Goal: Task Accomplishment & Management: Manage account settings

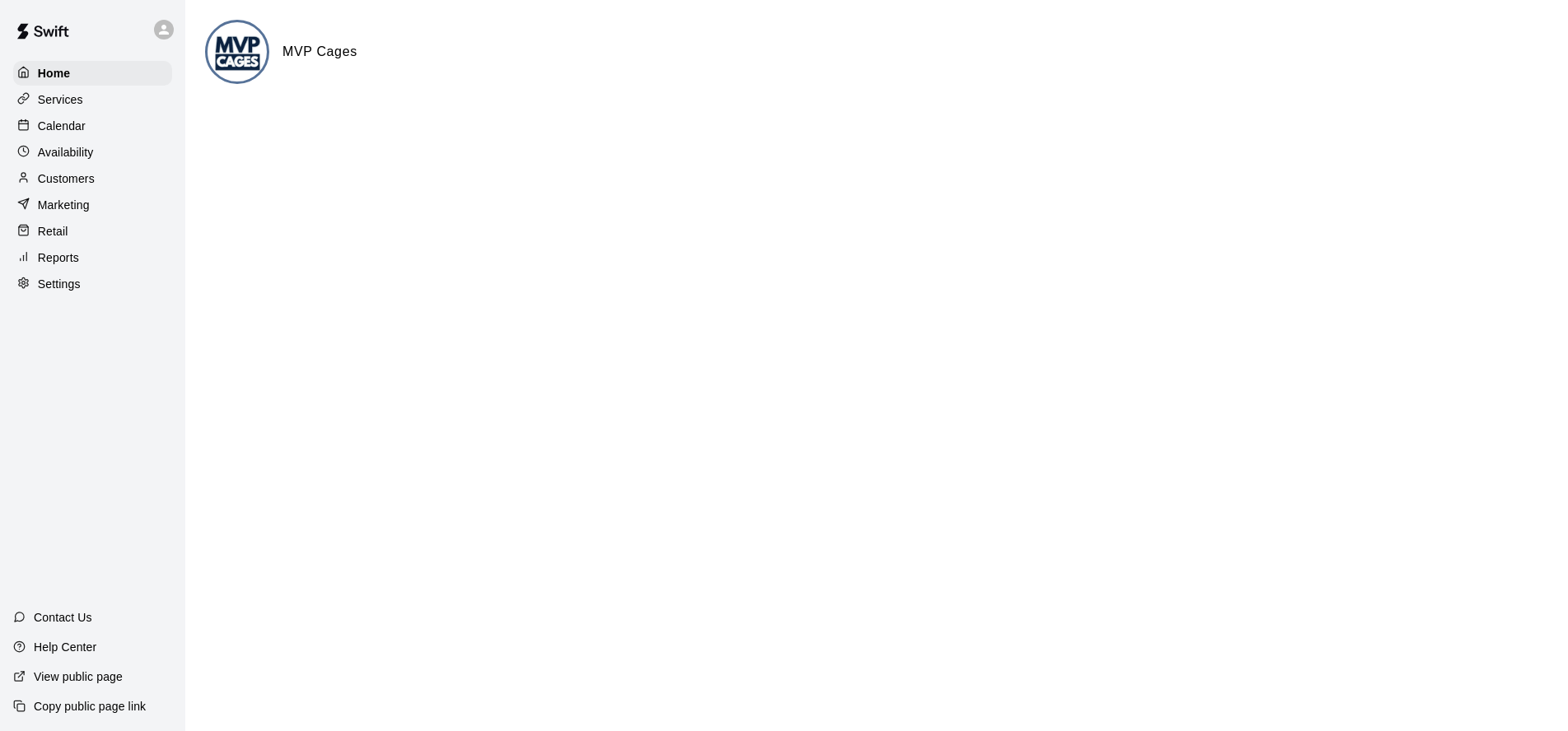
click at [60, 131] on p "Calendar" at bounding box center [61, 125] width 47 height 16
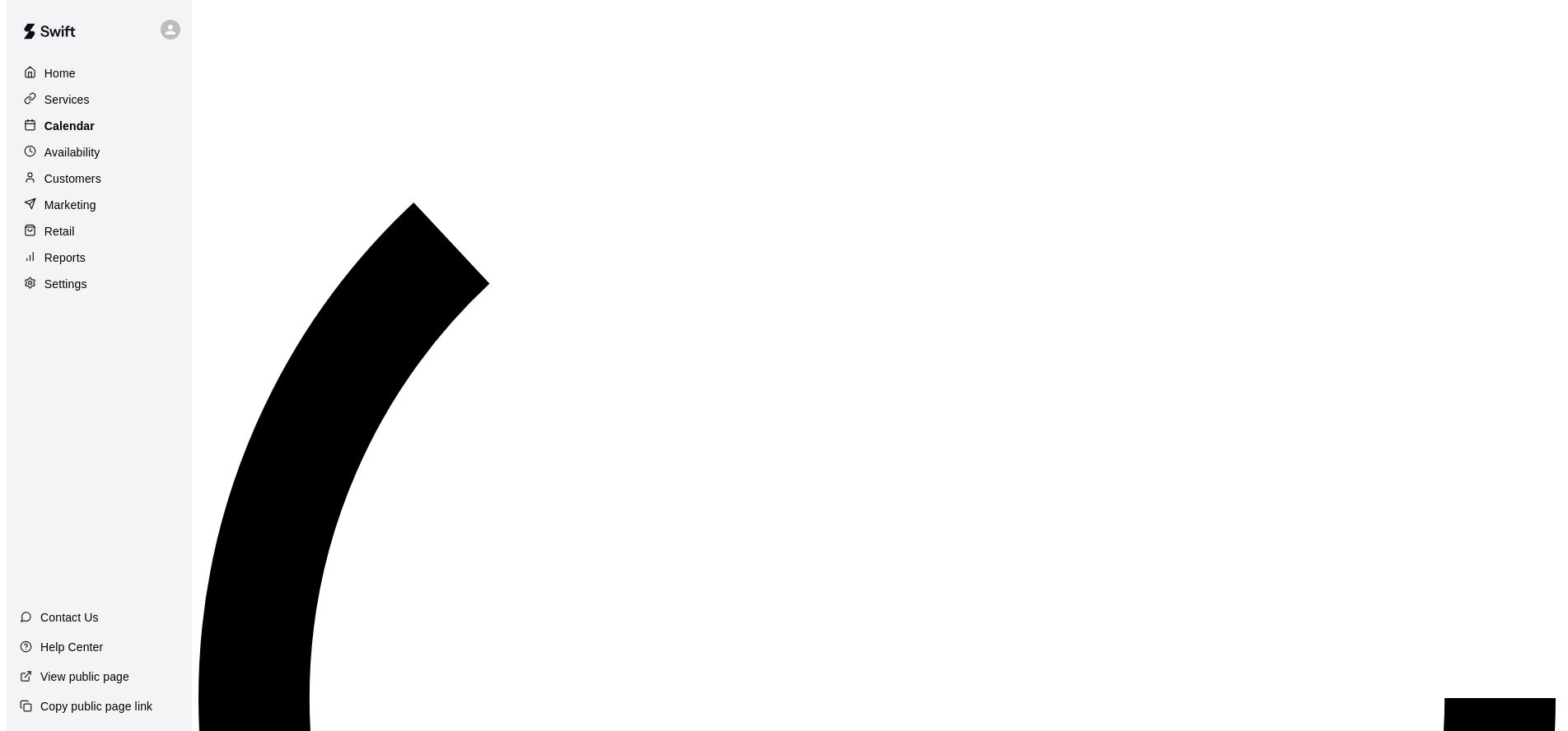
scroll to position [892, 0]
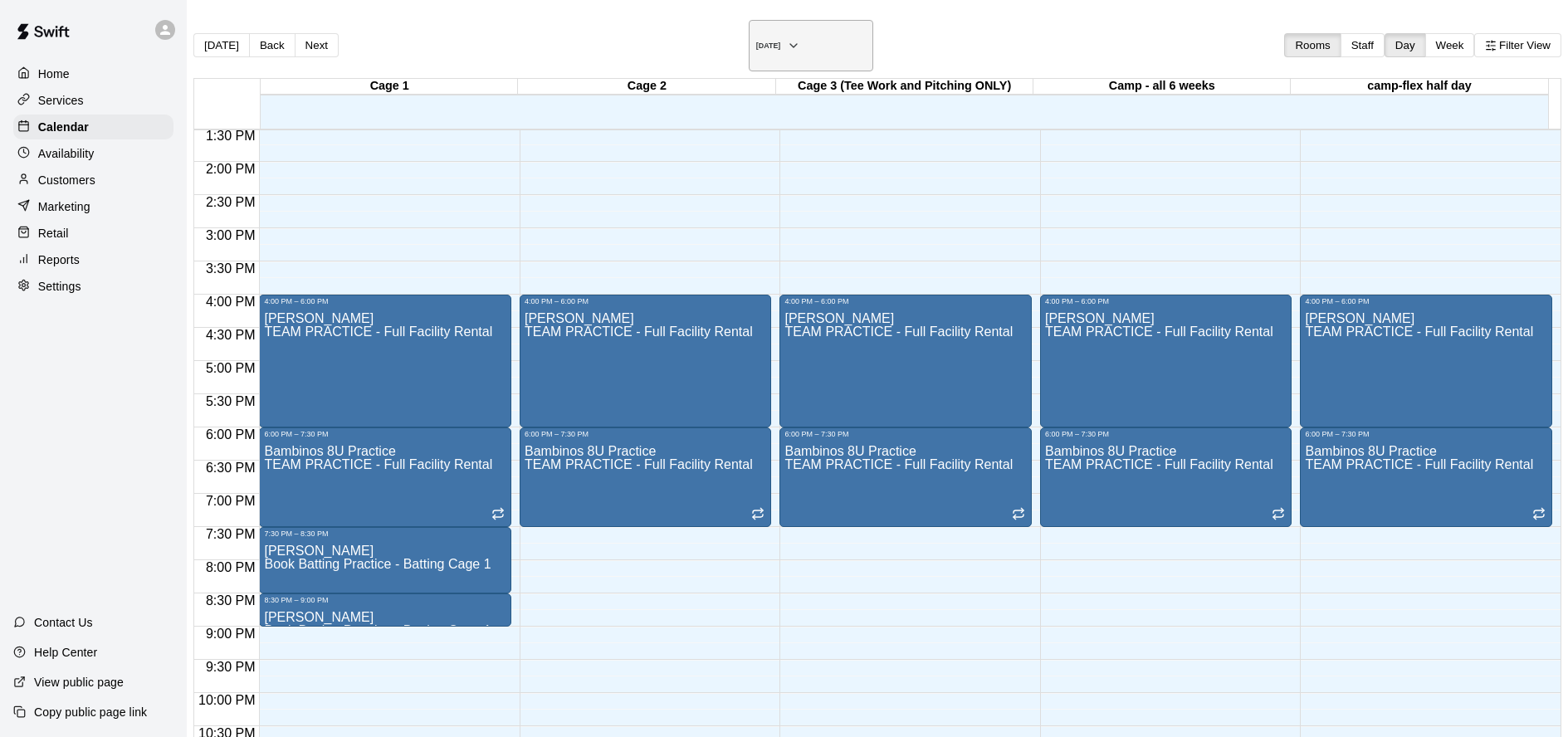
click at [782, 50] on button "Tuesday Aug 19" at bounding box center [811, 45] width 124 height 51
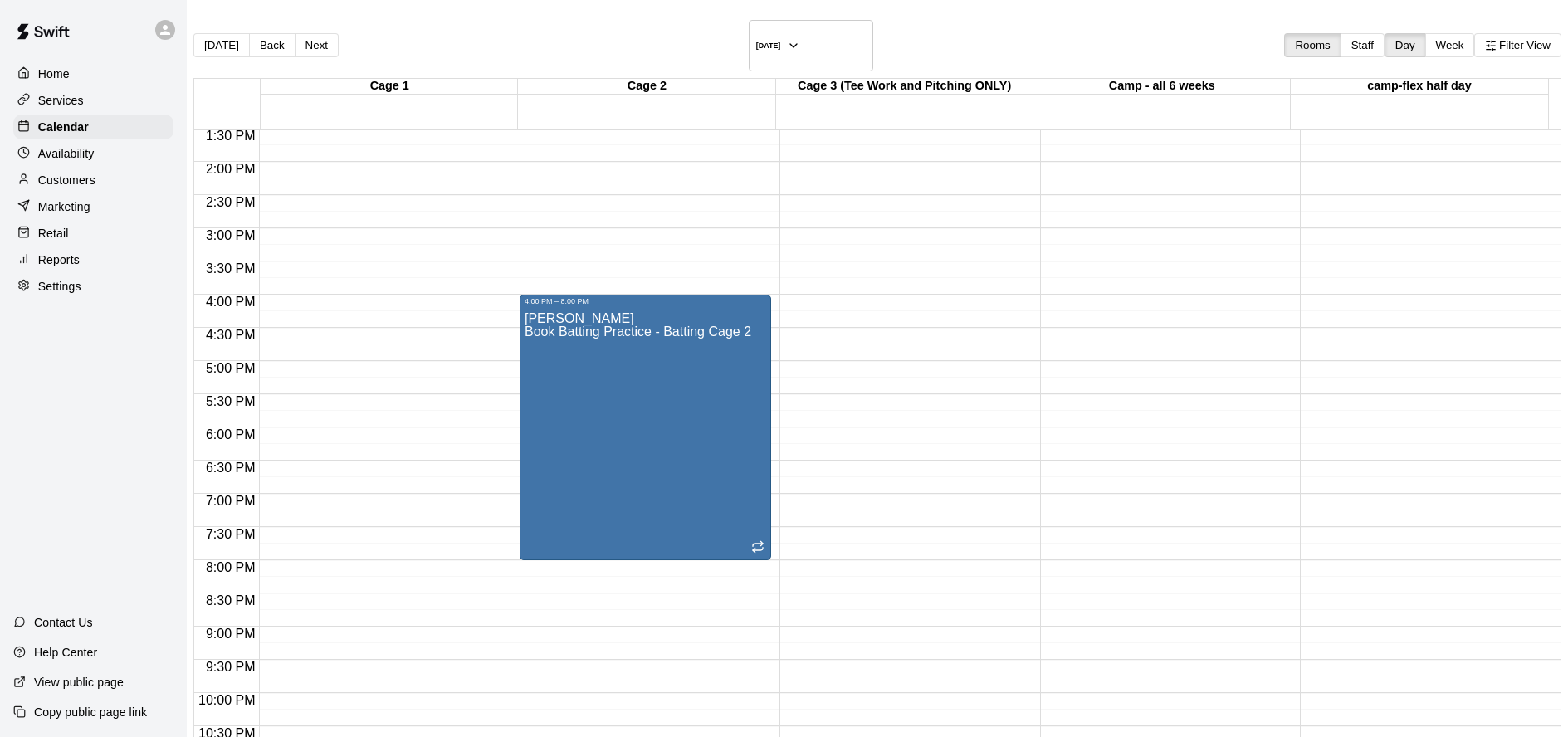
click at [376, 353] on div "12:00 AM – 6:00 AM Closed" at bounding box center [385, 29] width 252 height 1594
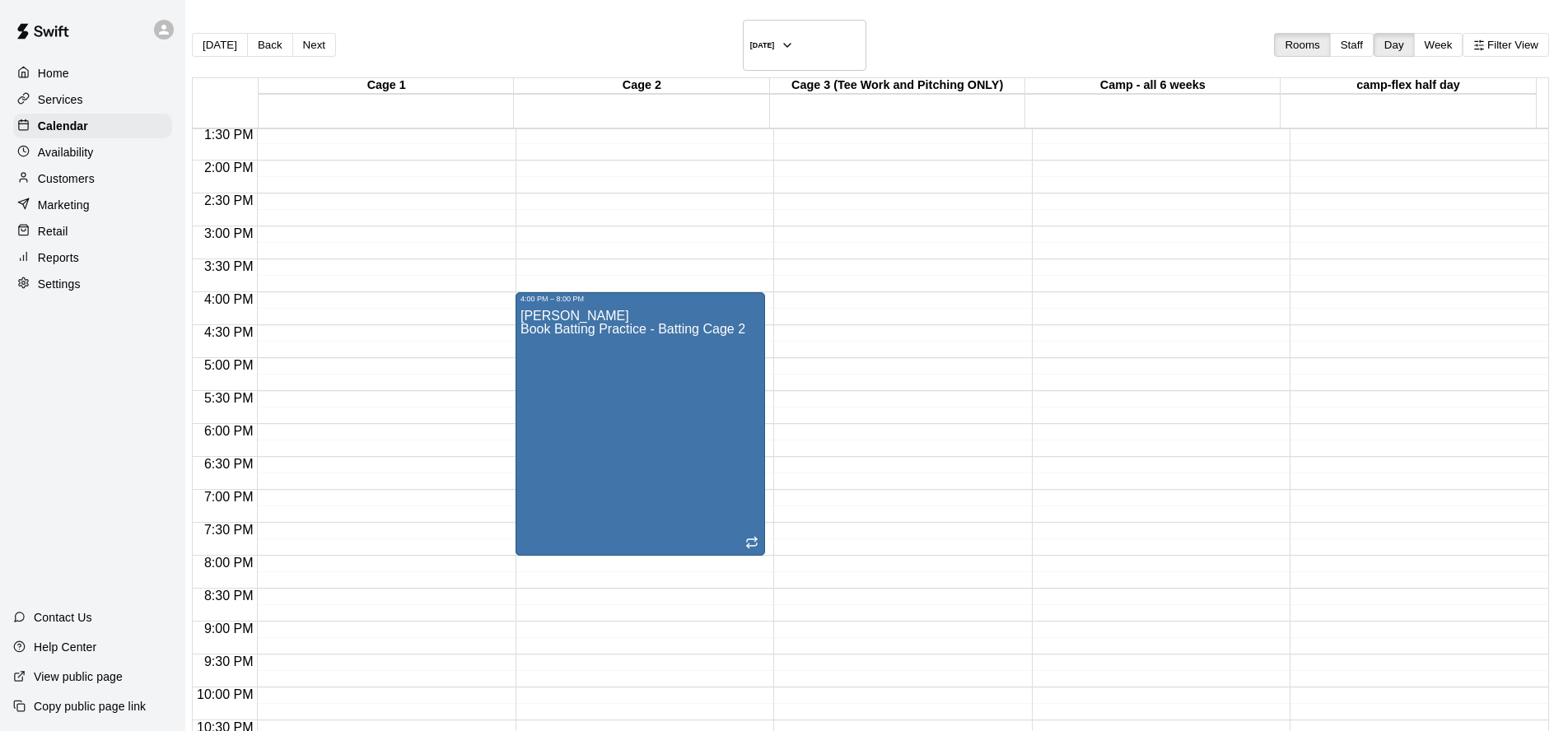
click at [462, 287] on li "Batting Cage 1 - Hittrax" at bounding box center [274, 279] width 376 height 15
type input "**********"
type input "********"
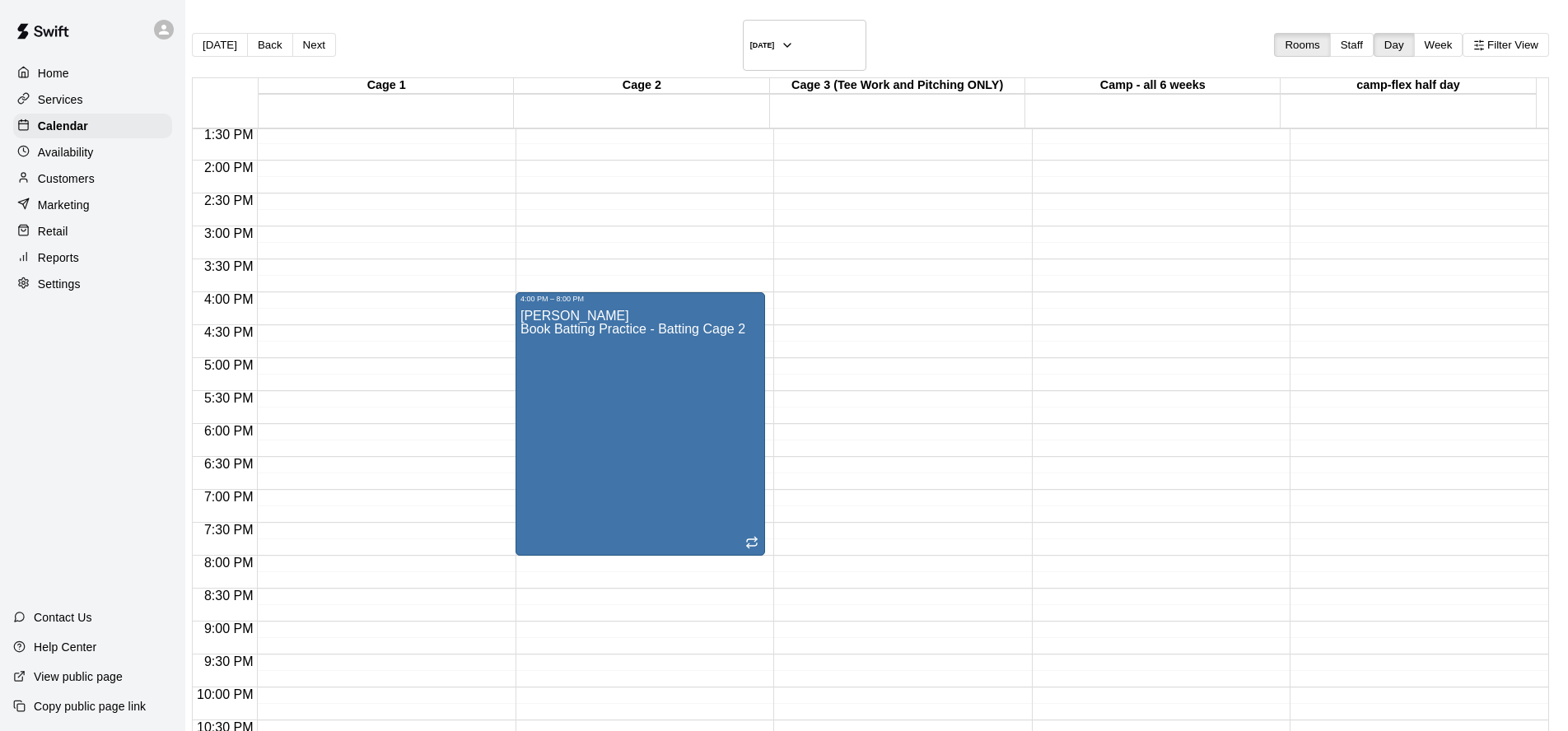
click at [442, 624] on li "Cage 3 (Tee Work and Pitching ONLY)" at bounding box center [254, 631] width 376 height 15
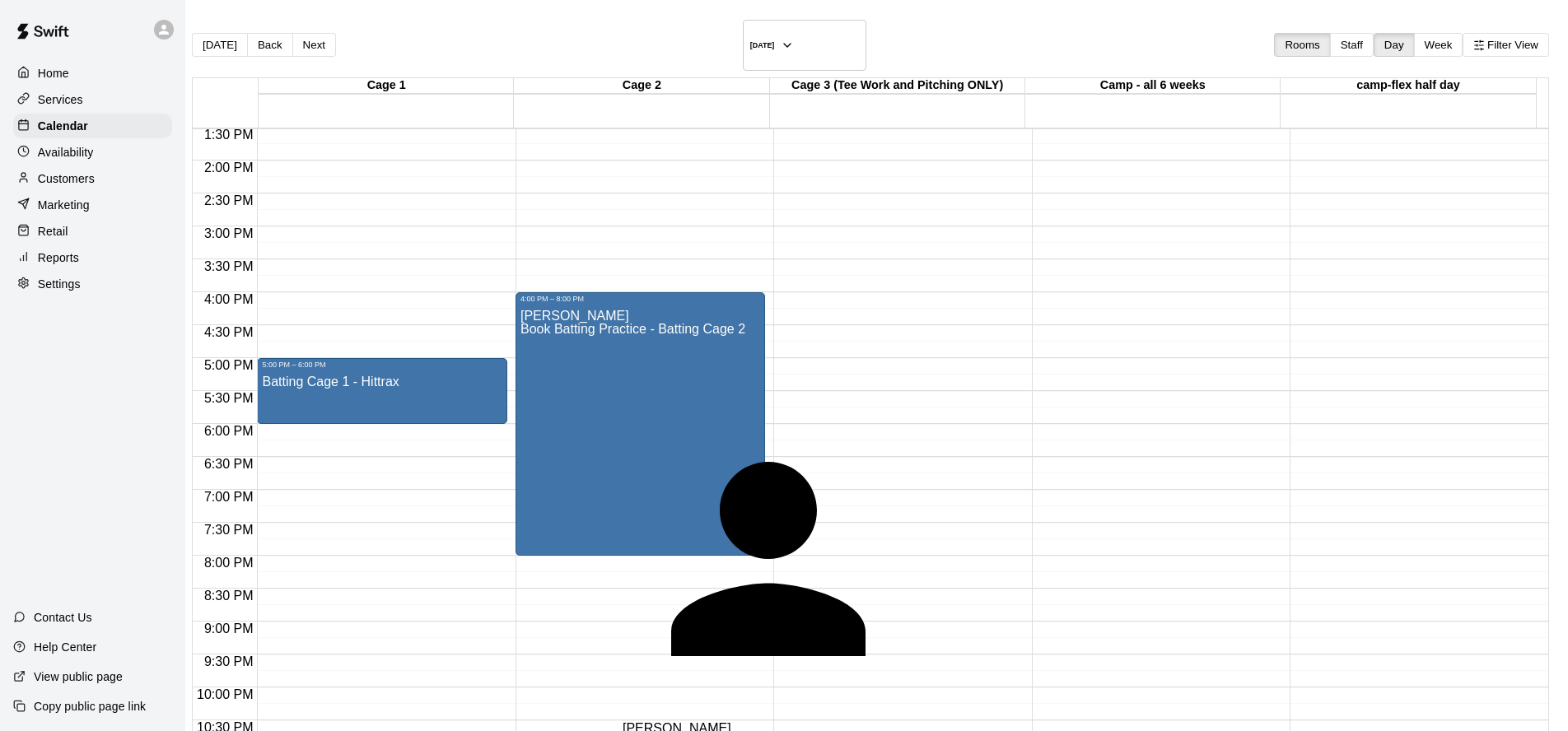
type input "**********"
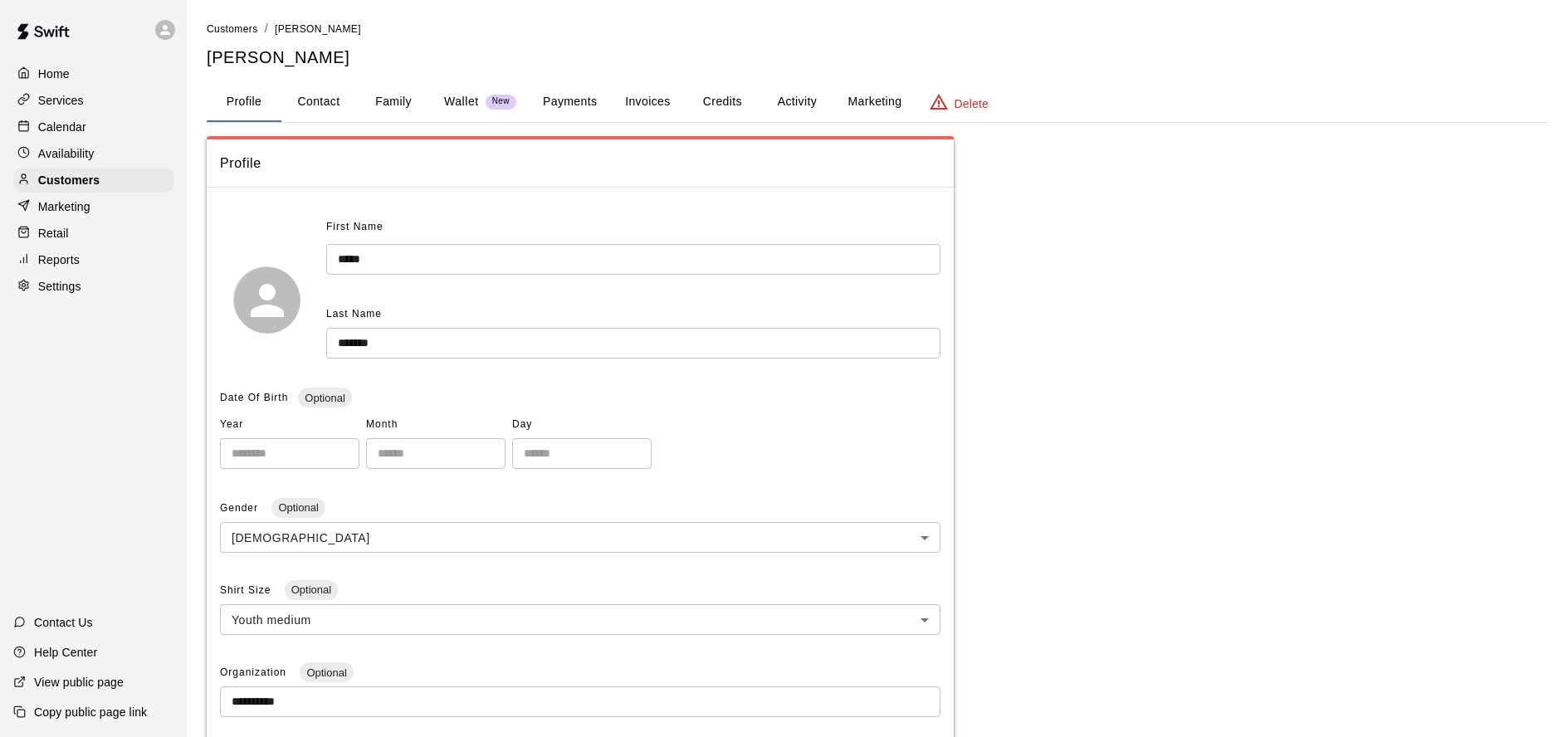
click at [717, 97] on button "Credits" at bounding box center [722, 102] width 75 height 40
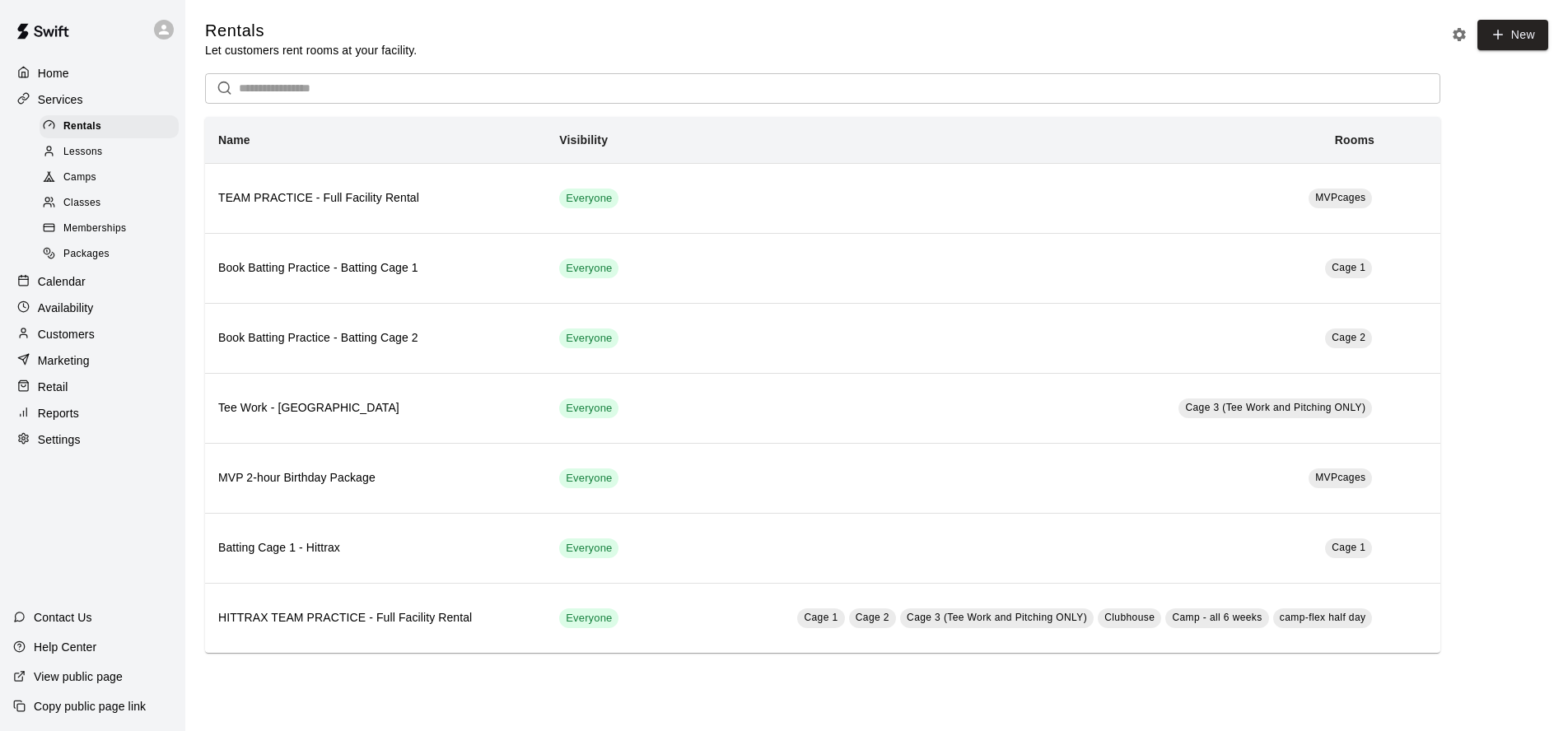
click at [123, 226] on span "Memberships" at bounding box center [94, 229] width 63 height 16
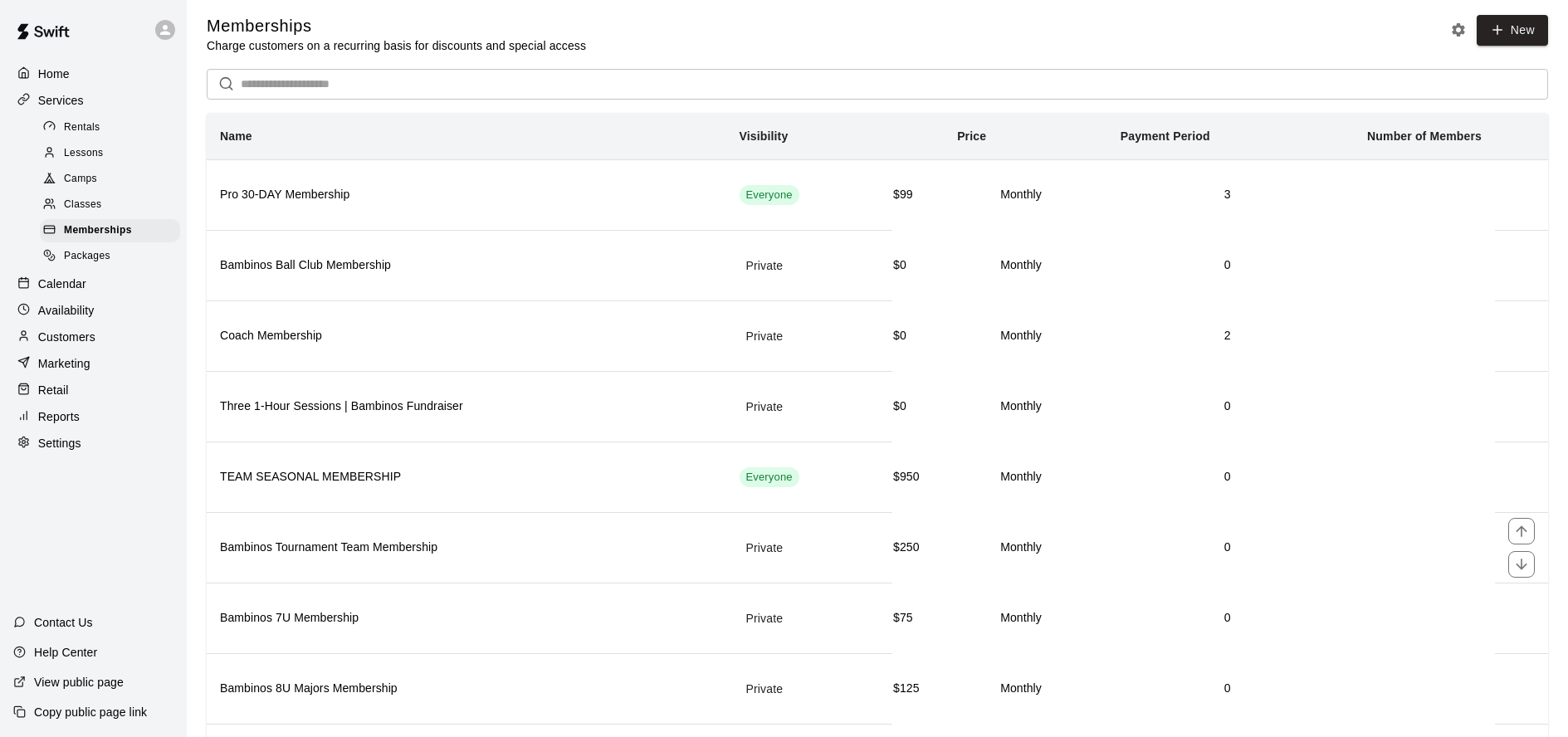
scroll to position [533, 0]
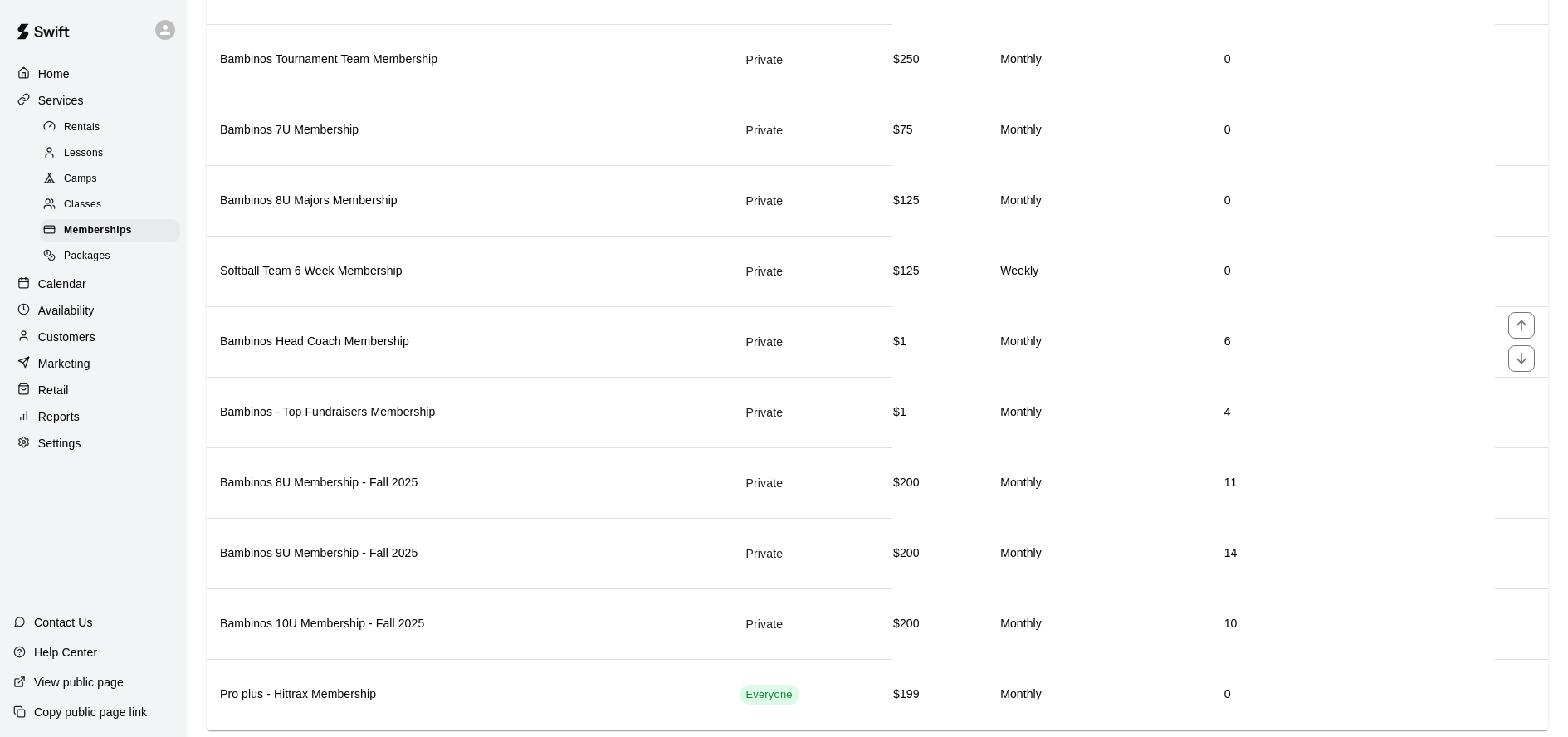
click at [367, 333] on h6 "Bambinos Head Coach Membership" at bounding box center [466, 342] width 493 height 18
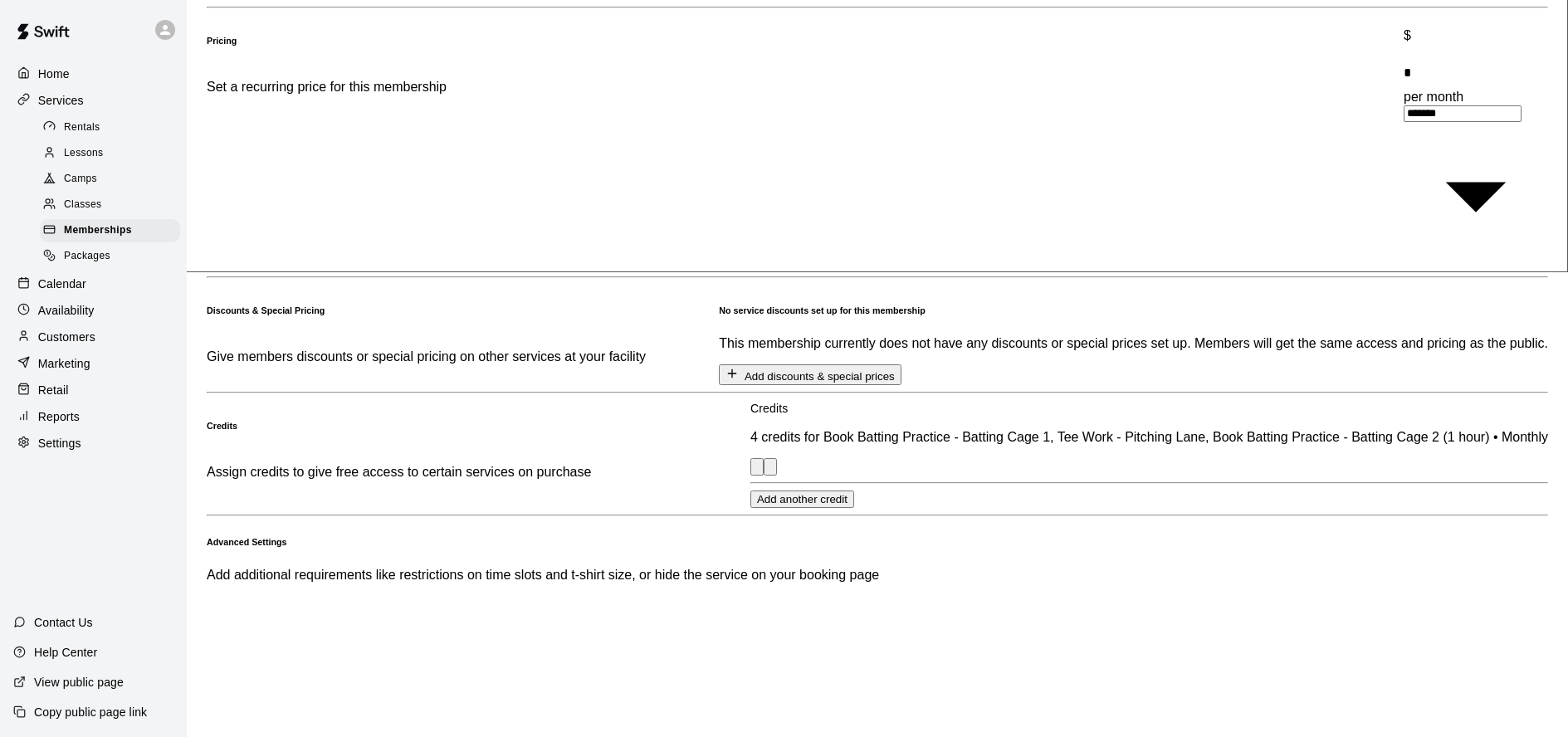
scroll to position [509, 0]
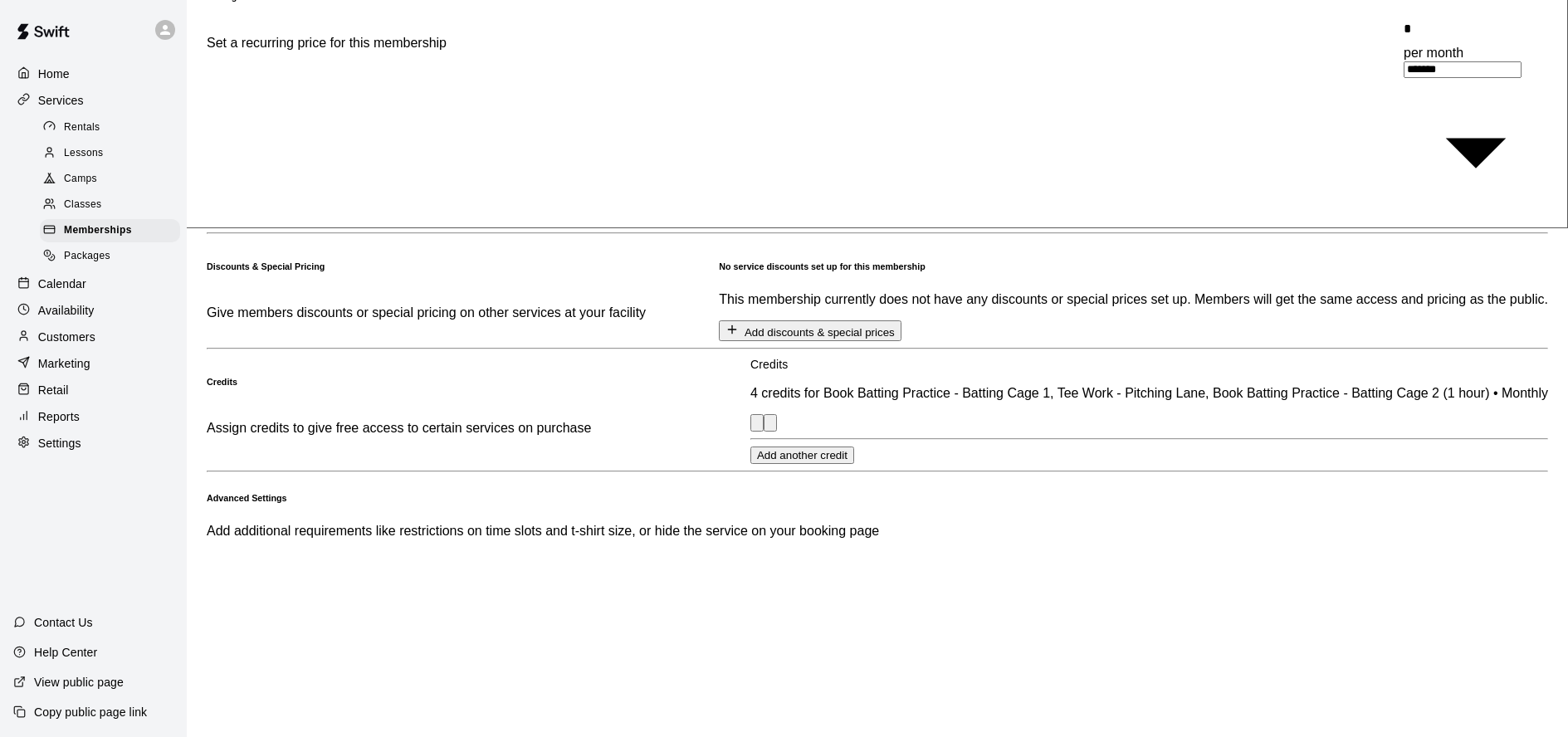
click at [757, 426] on icon "button" at bounding box center [757, 426] width 0 height 0
click at [948, 386] on p "4 credits for Book Batting Practice - Batting Cage 1, Tee Work - Pitching Lane,…" at bounding box center [1149, 393] width 797 height 15
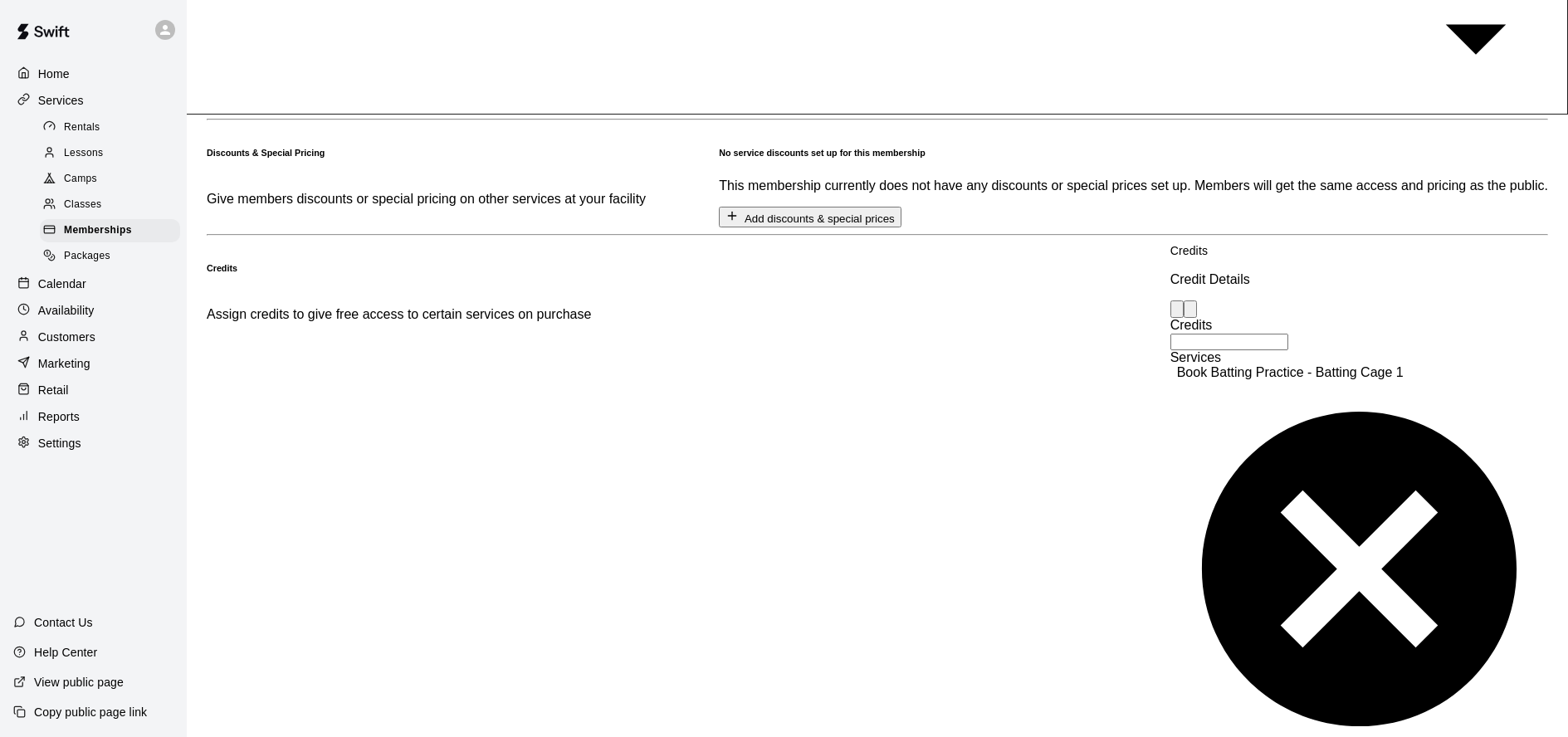
scroll to position [624, 0]
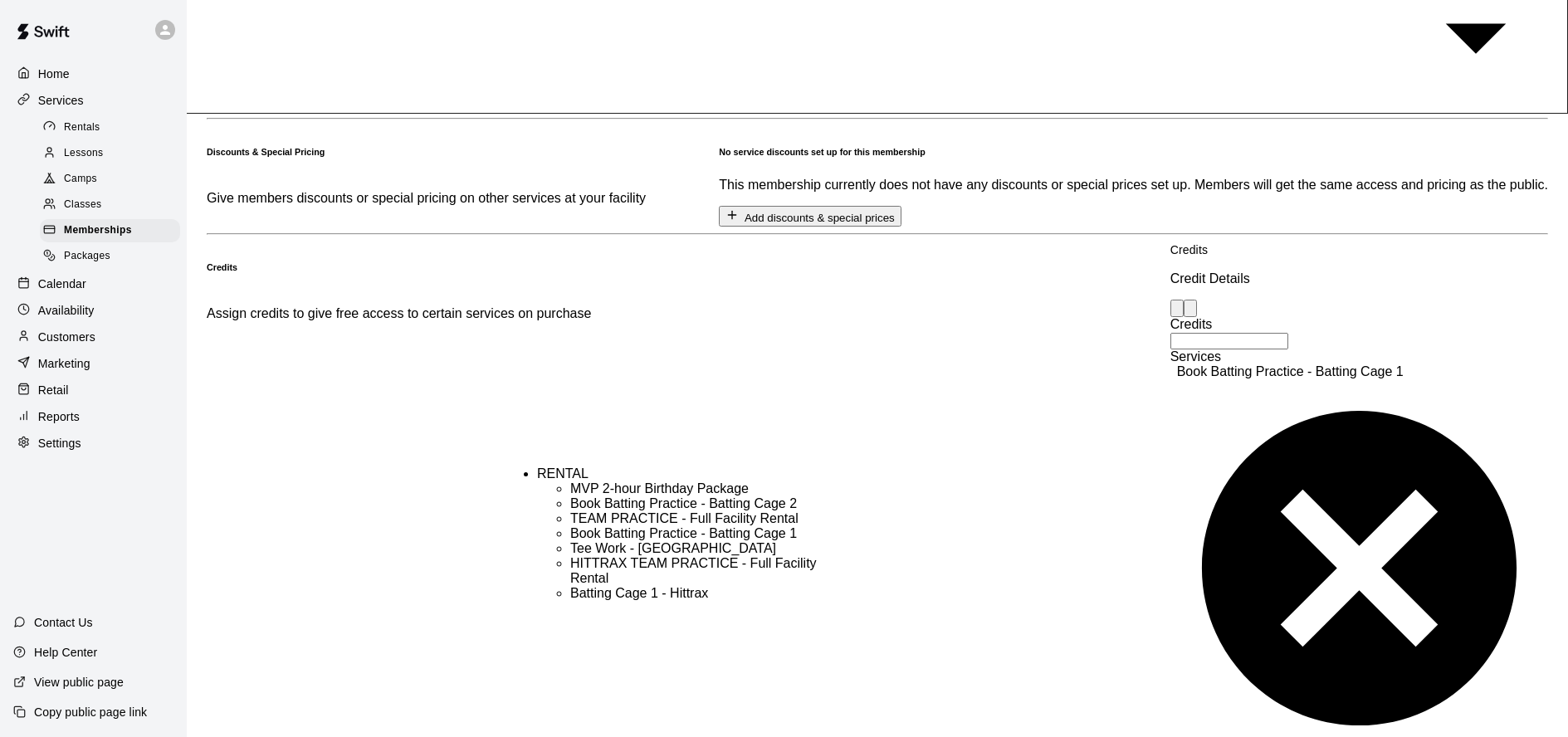
click at [642, 601] on li "Batting Cage 1 - Hittrax" at bounding box center [703, 593] width 265 height 15
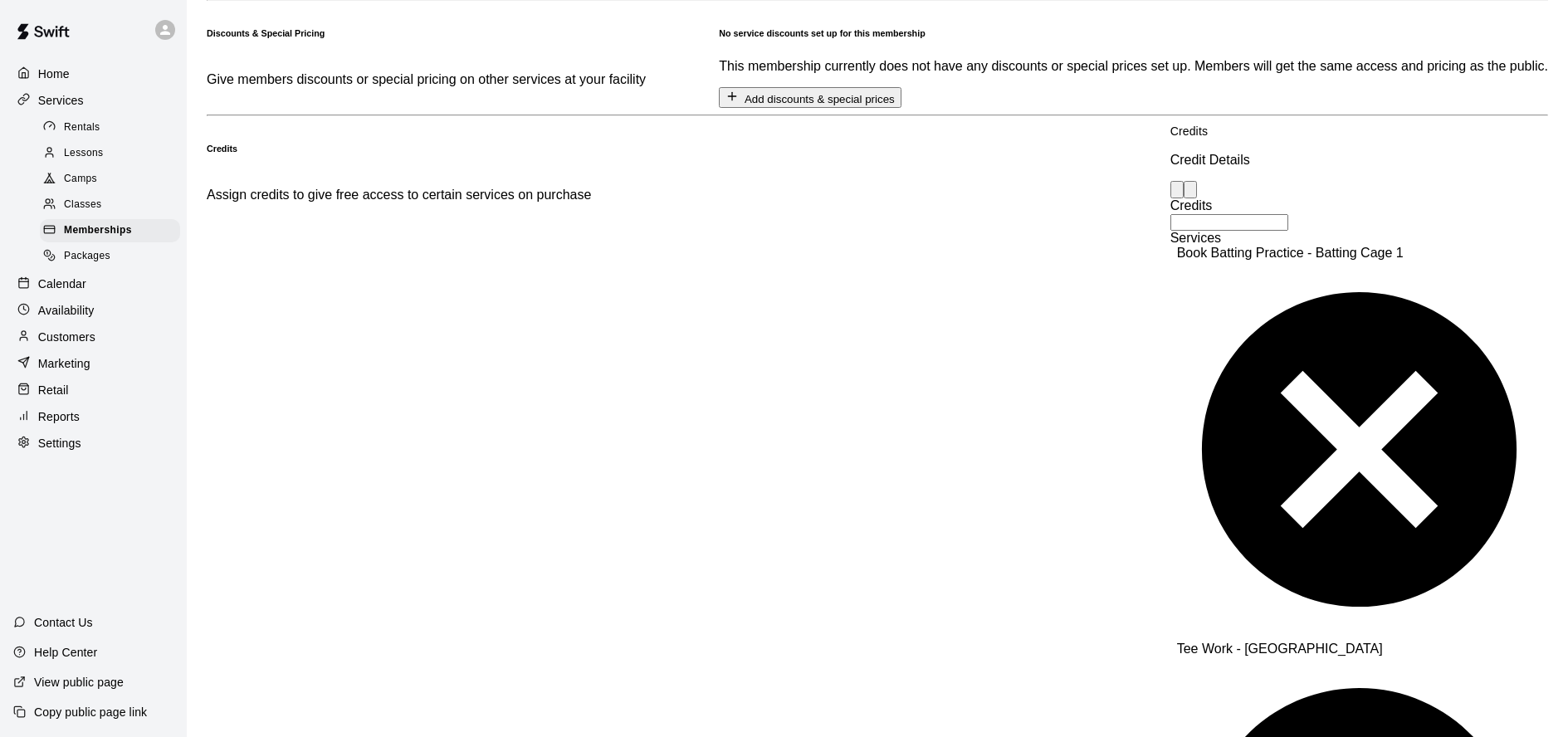
scroll to position [929, 0]
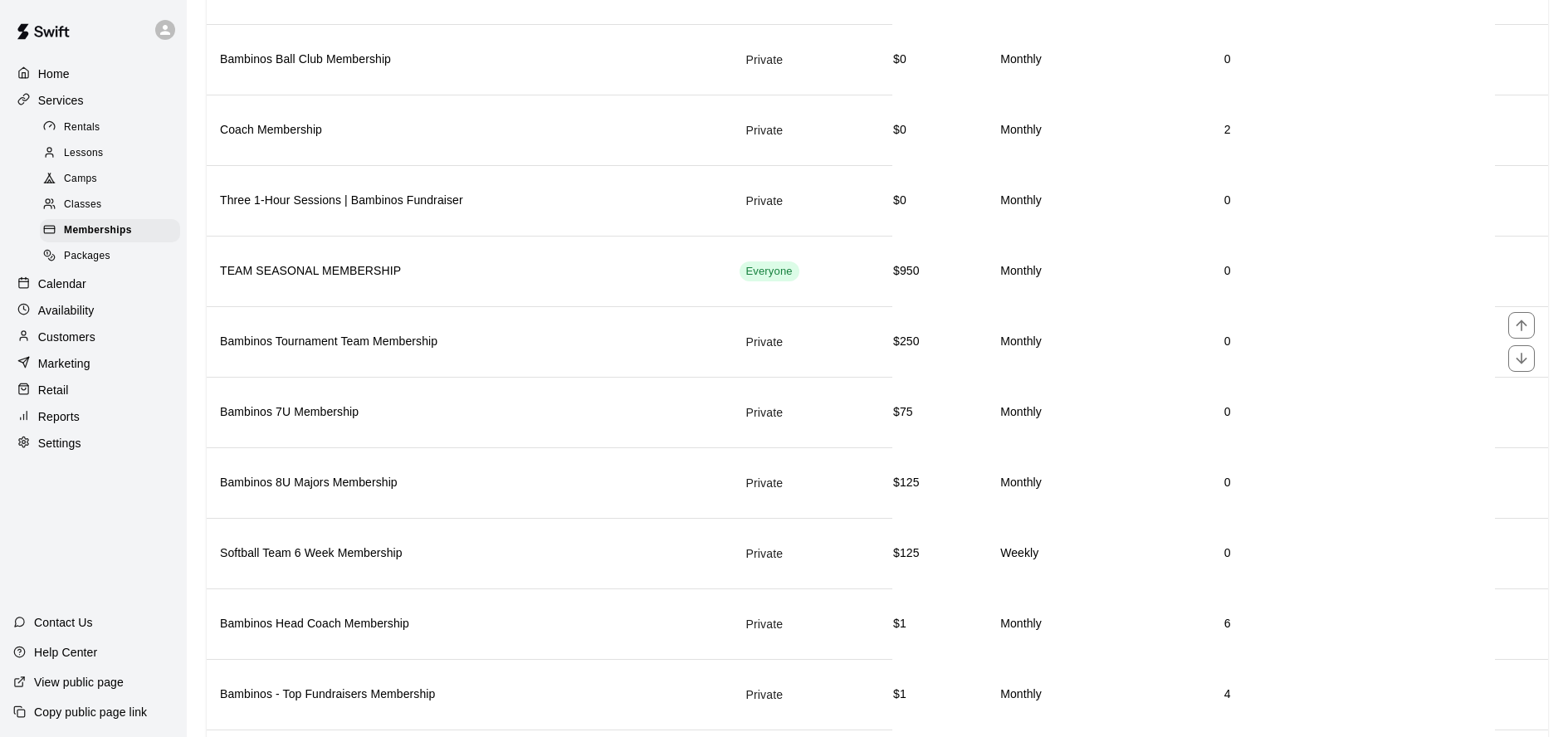
scroll to position [291, 0]
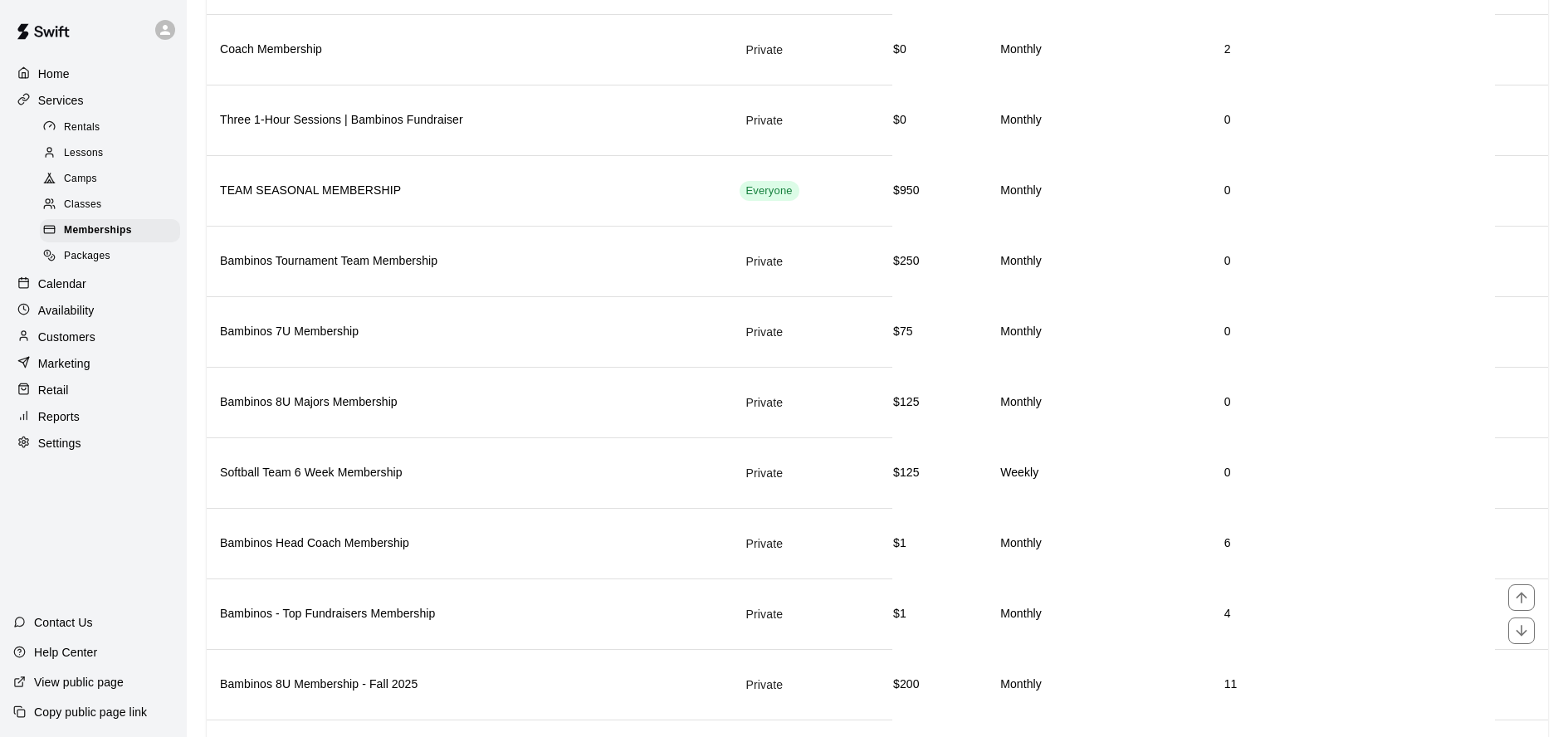
click at [468, 612] on h6 "Bambinos - Top Fundraisers Membership" at bounding box center [466, 614] width 493 height 18
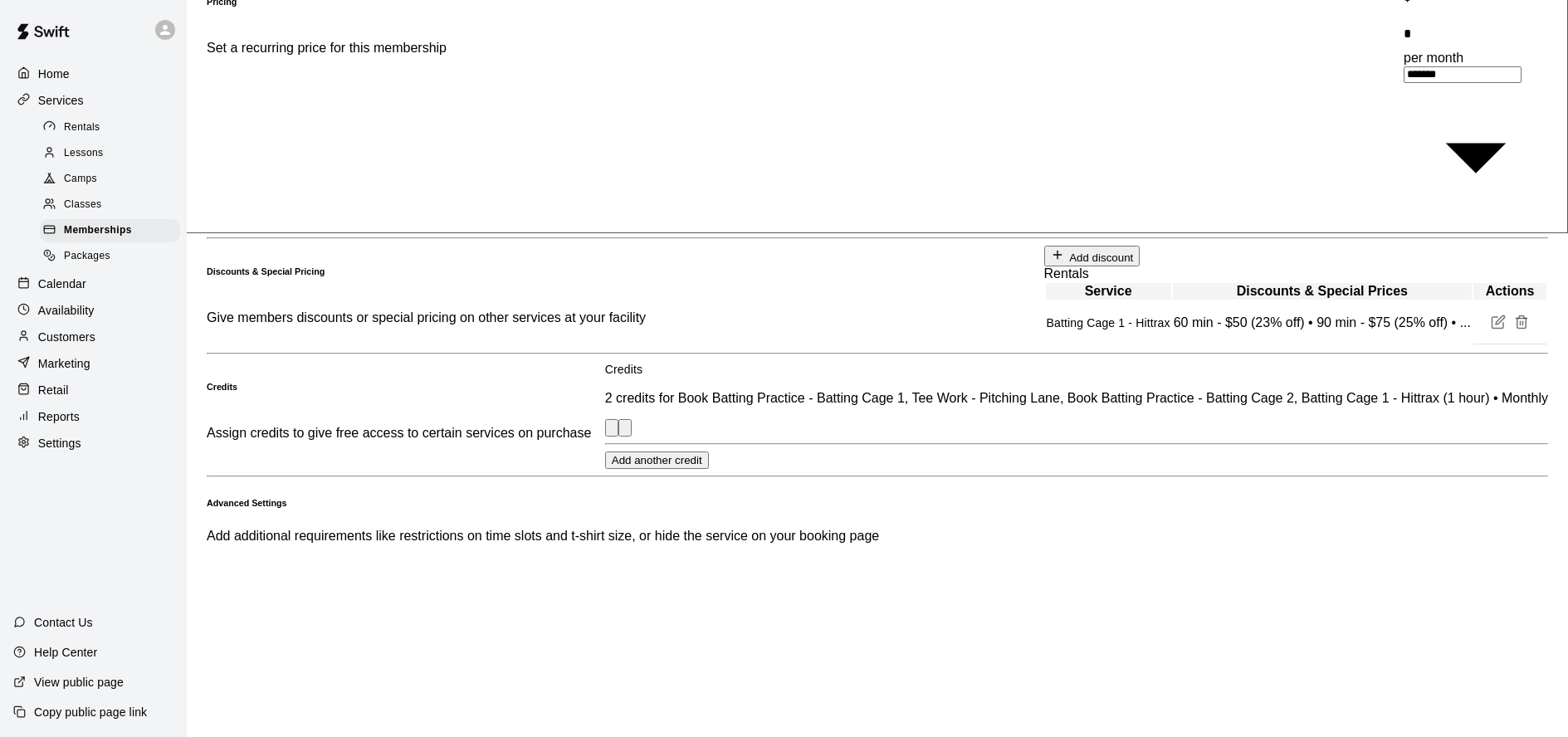
scroll to position [212, 0]
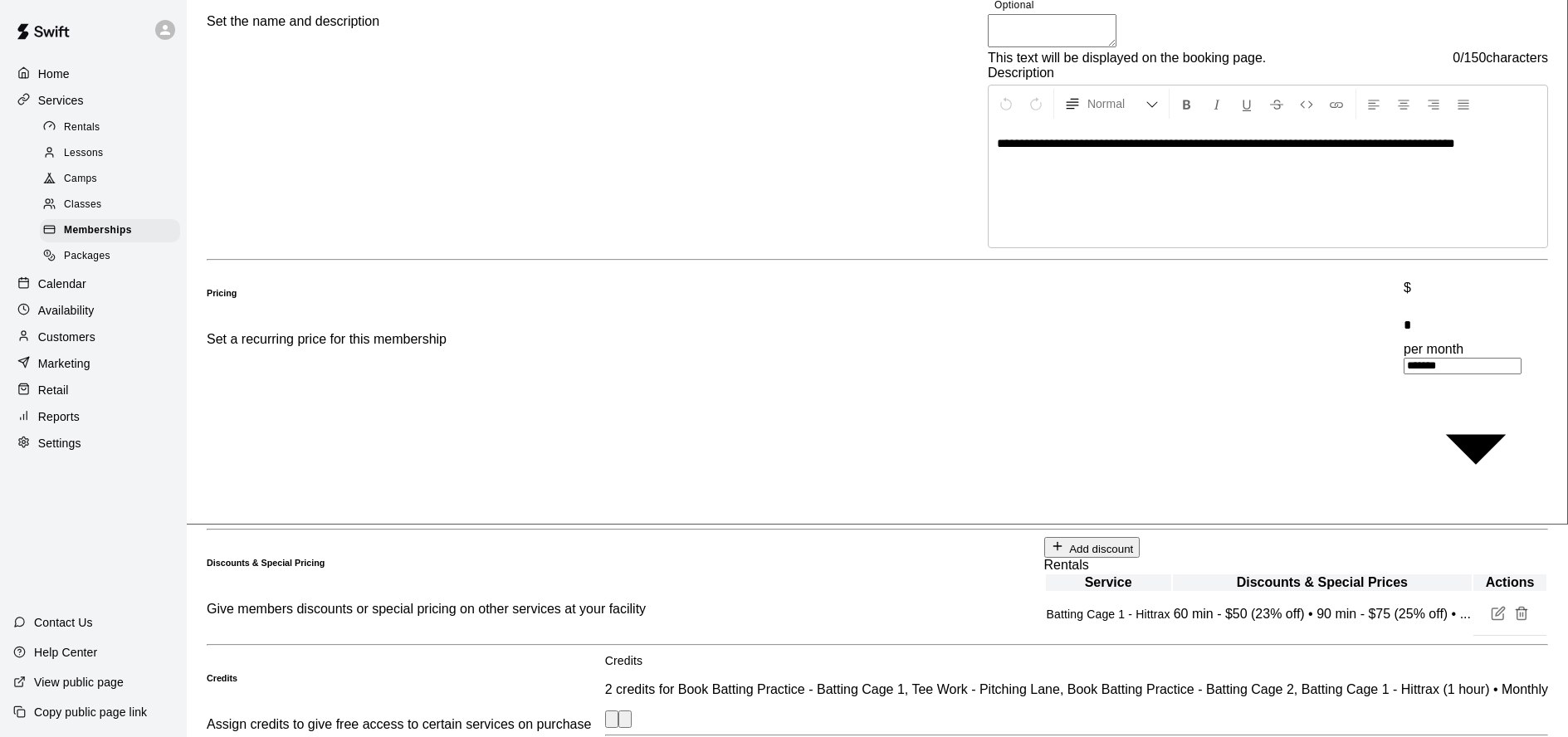
click at [64, 282] on p "Calendar" at bounding box center [62, 284] width 48 height 17
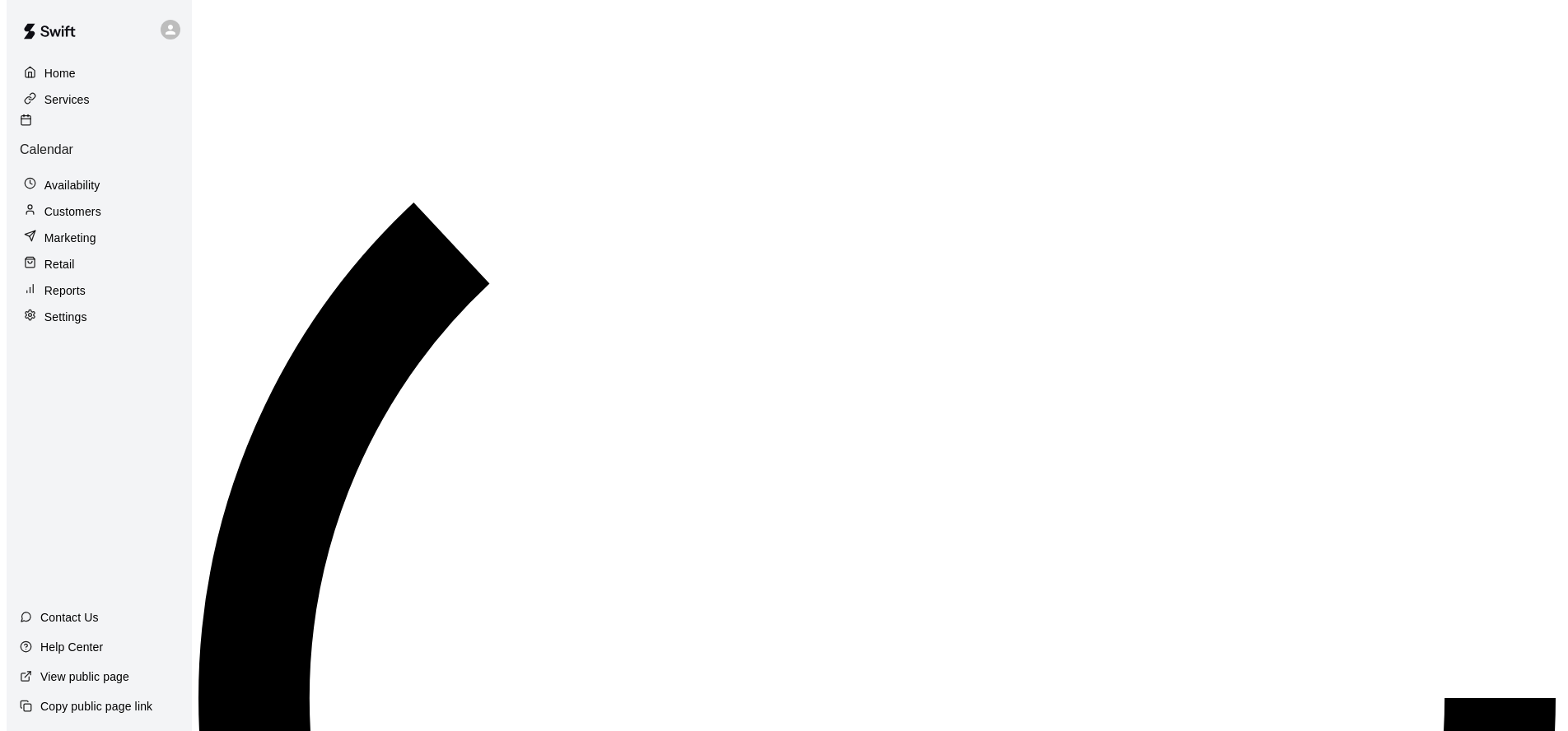
scroll to position [892, 0]
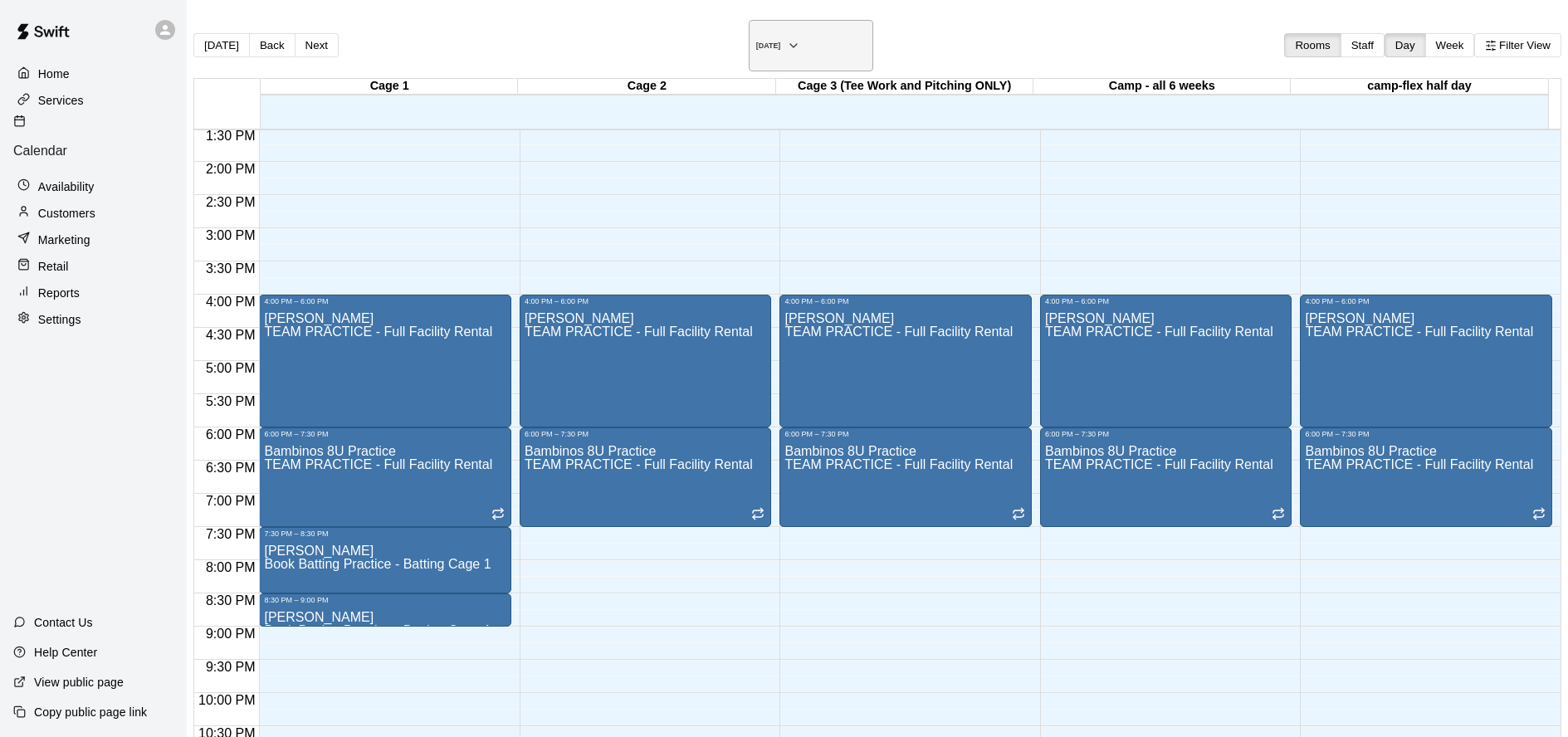
click at [762, 44] on h6 "Tuesday Aug 19" at bounding box center [768, 46] width 25 height 9
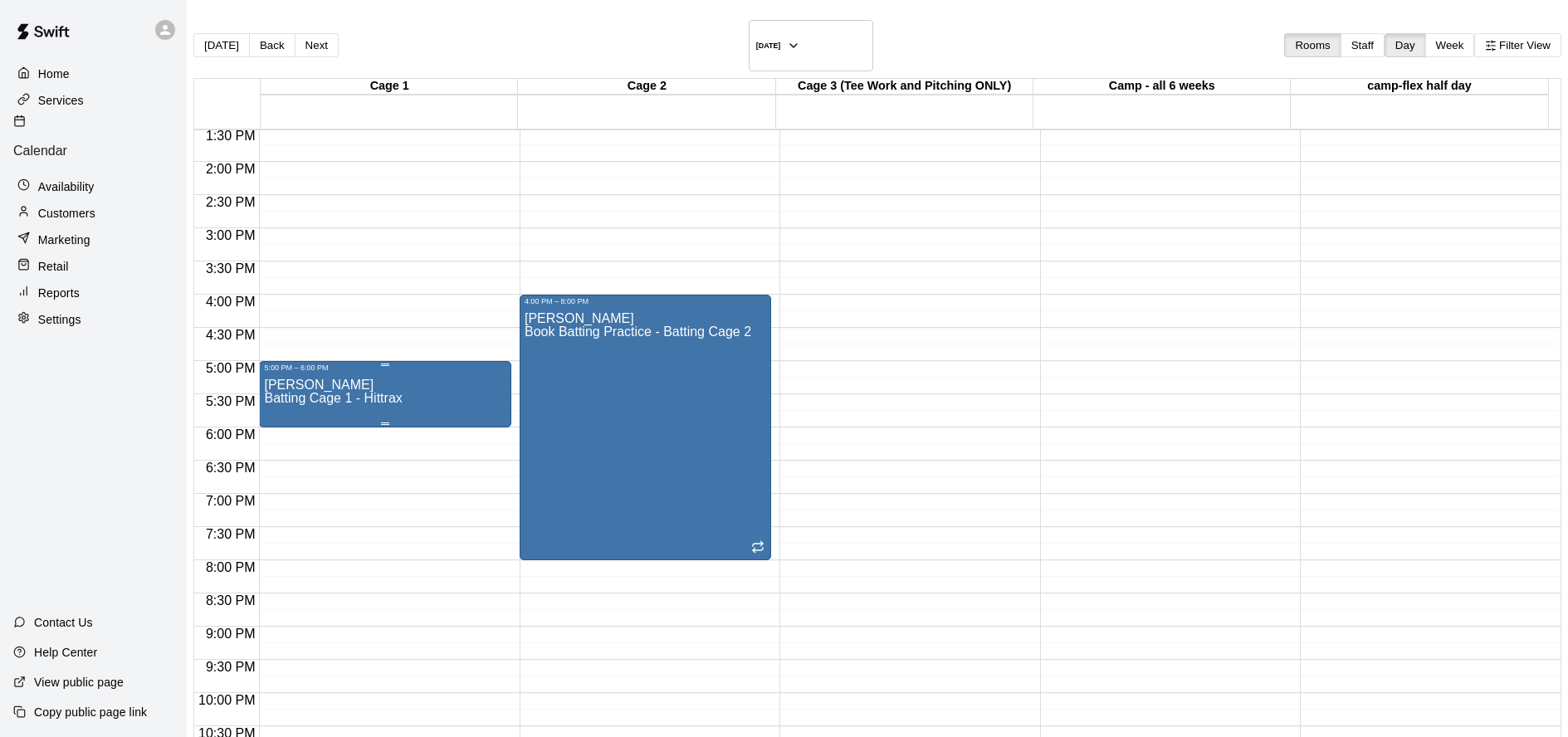
click at [409, 378] on div "Chris Mattson Batting Cage 1 - Hittrax" at bounding box center [384, 740] width 243 height 737
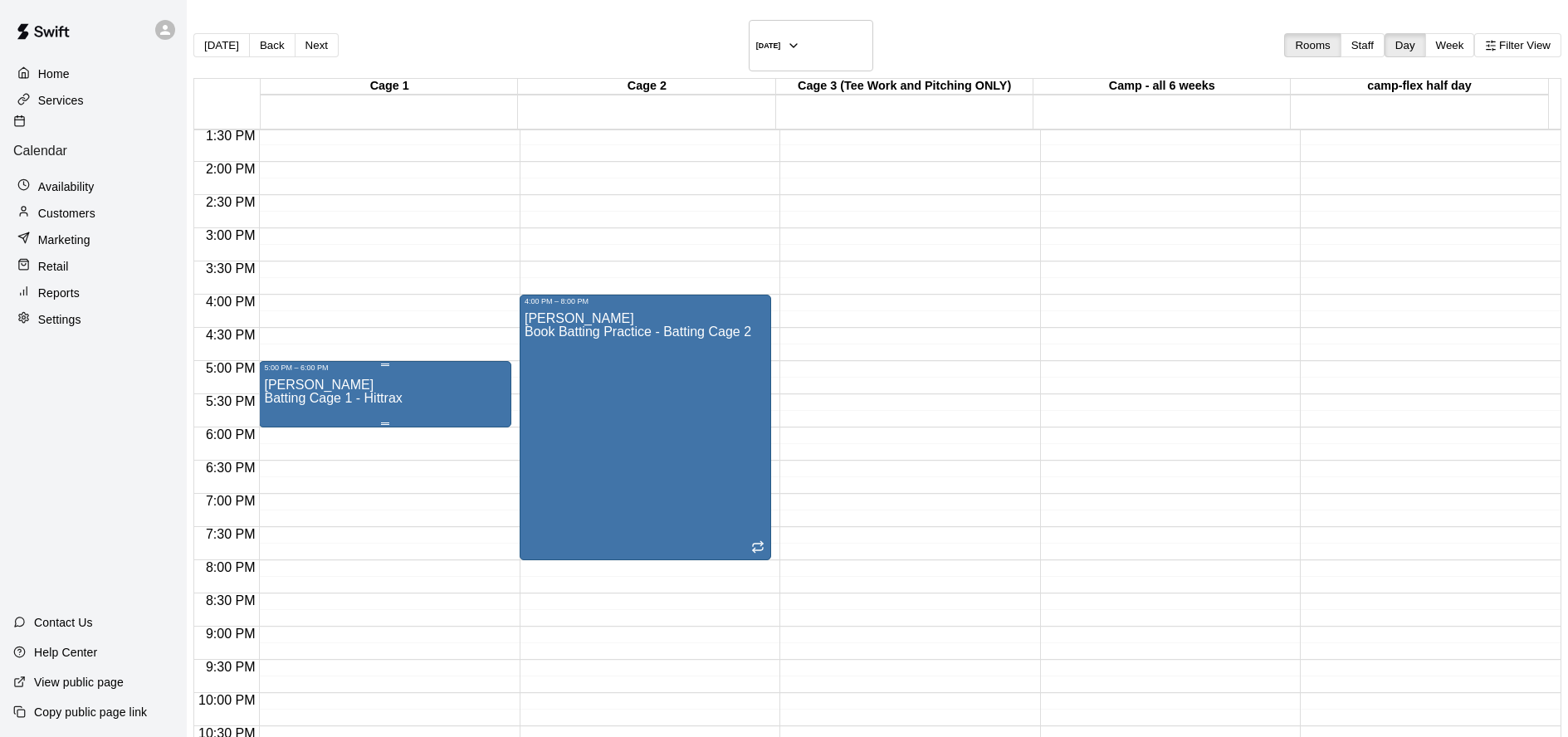
click at [468, 386] on div "Chris Mattson Batting Cage 1 - Hittrax" at bounding box center [384, 740] width 243 height 737
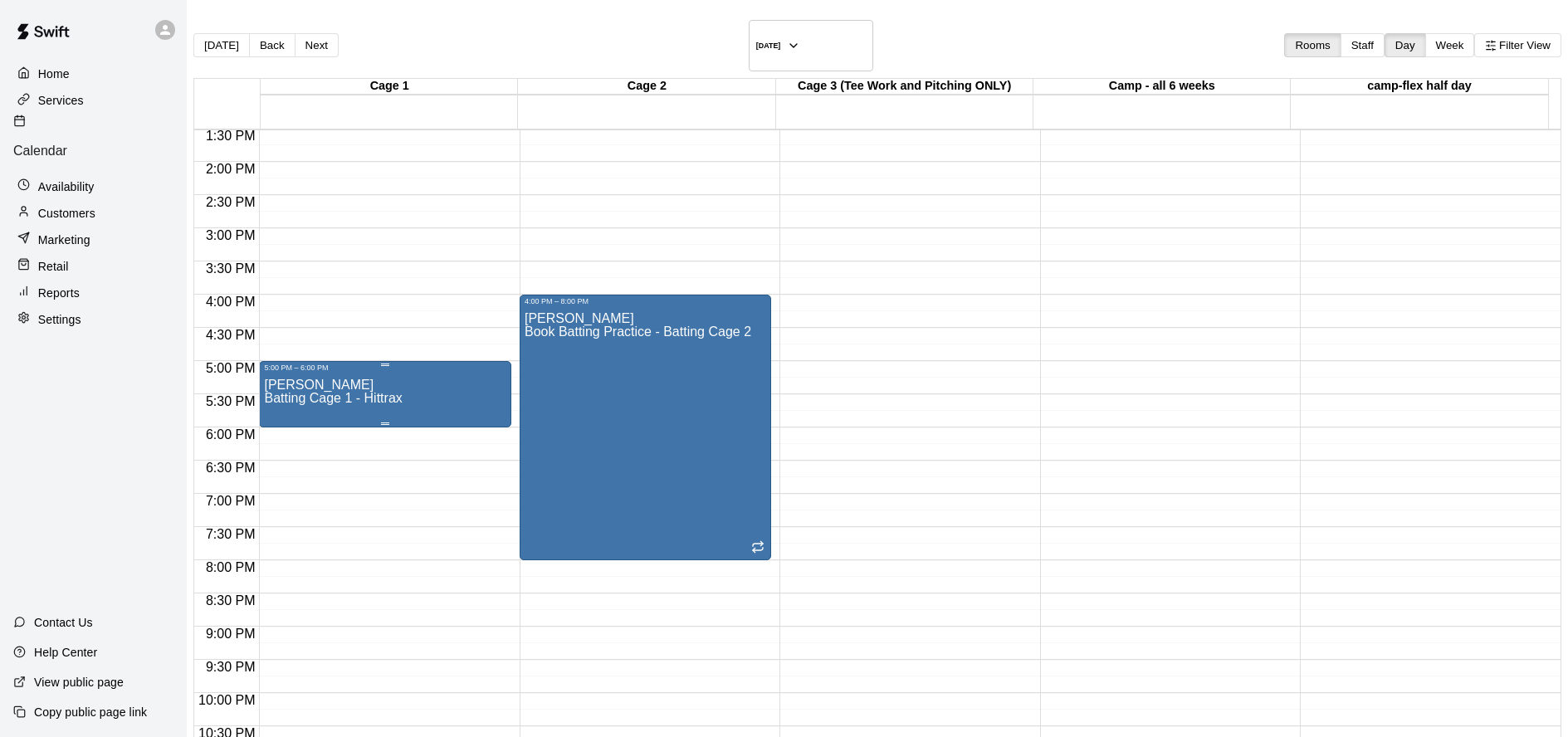
click at [363, 372] on div "Chris Mattson Batting Cage 1 - Hittrax" at bounding box center [332, 740] width 137 height 737
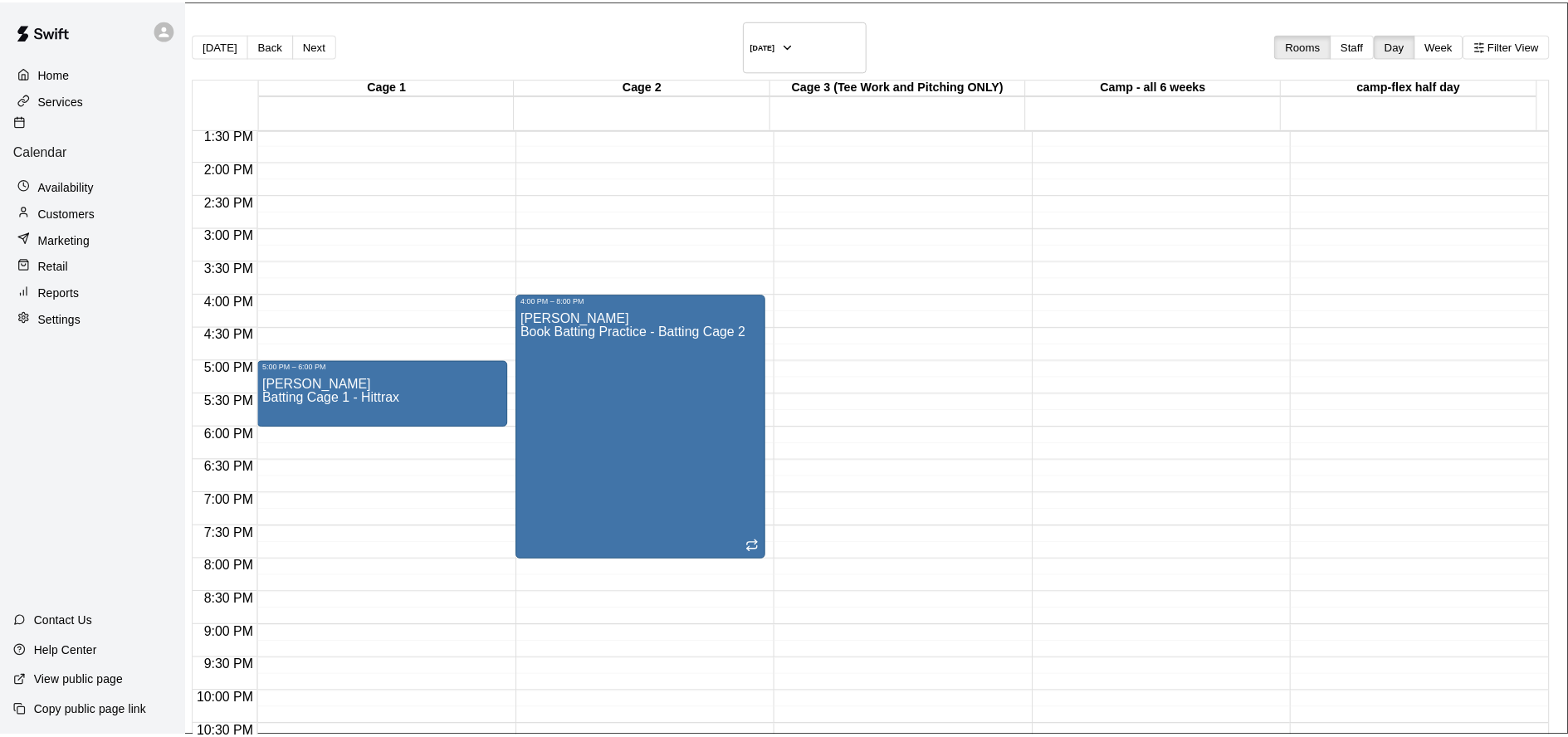
scroll to position [0, 0]
